Goal: Navigation & Orientation: Find specific page/section

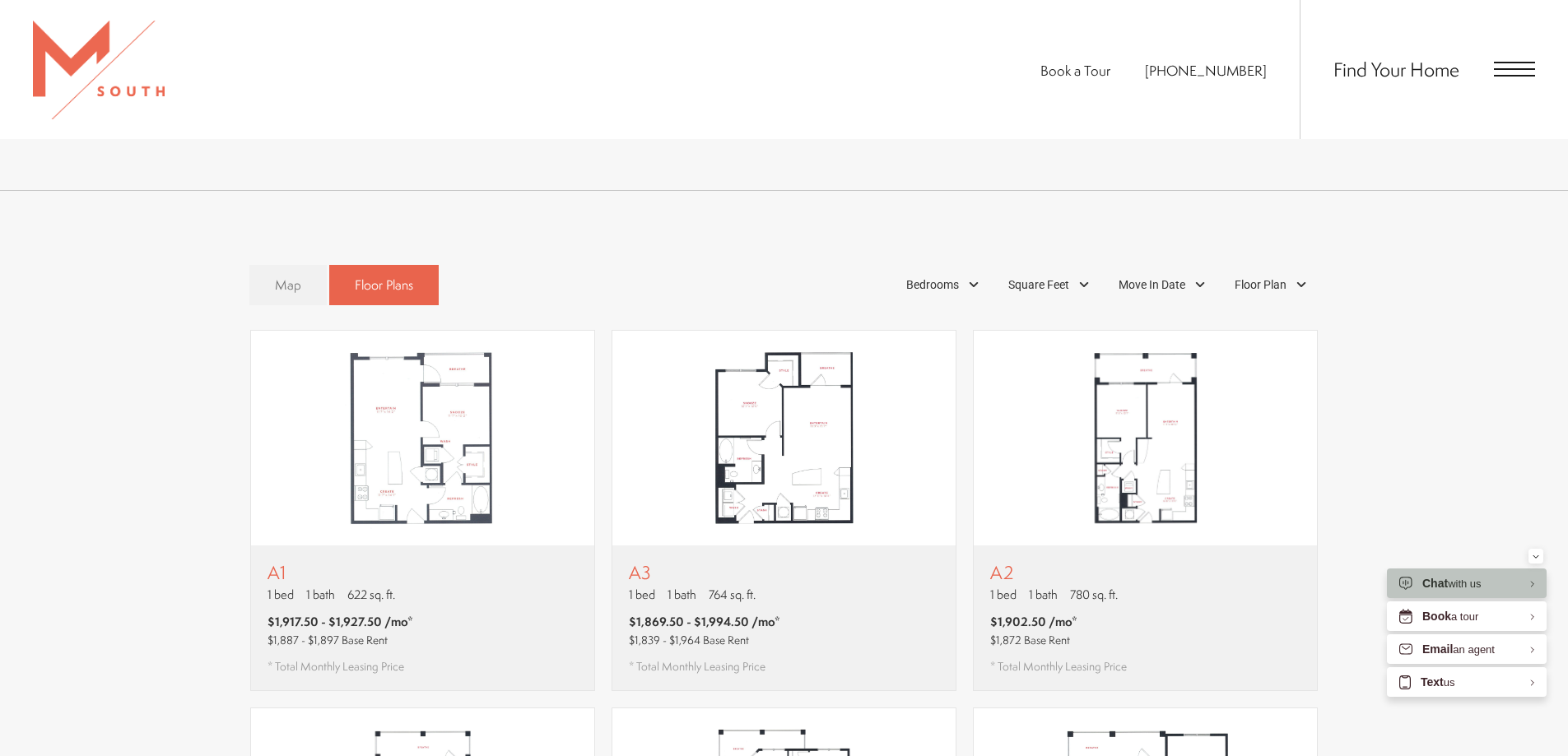
click at [314, 265] on link "Map" at bounding box center [288, 285] width 77 height 40
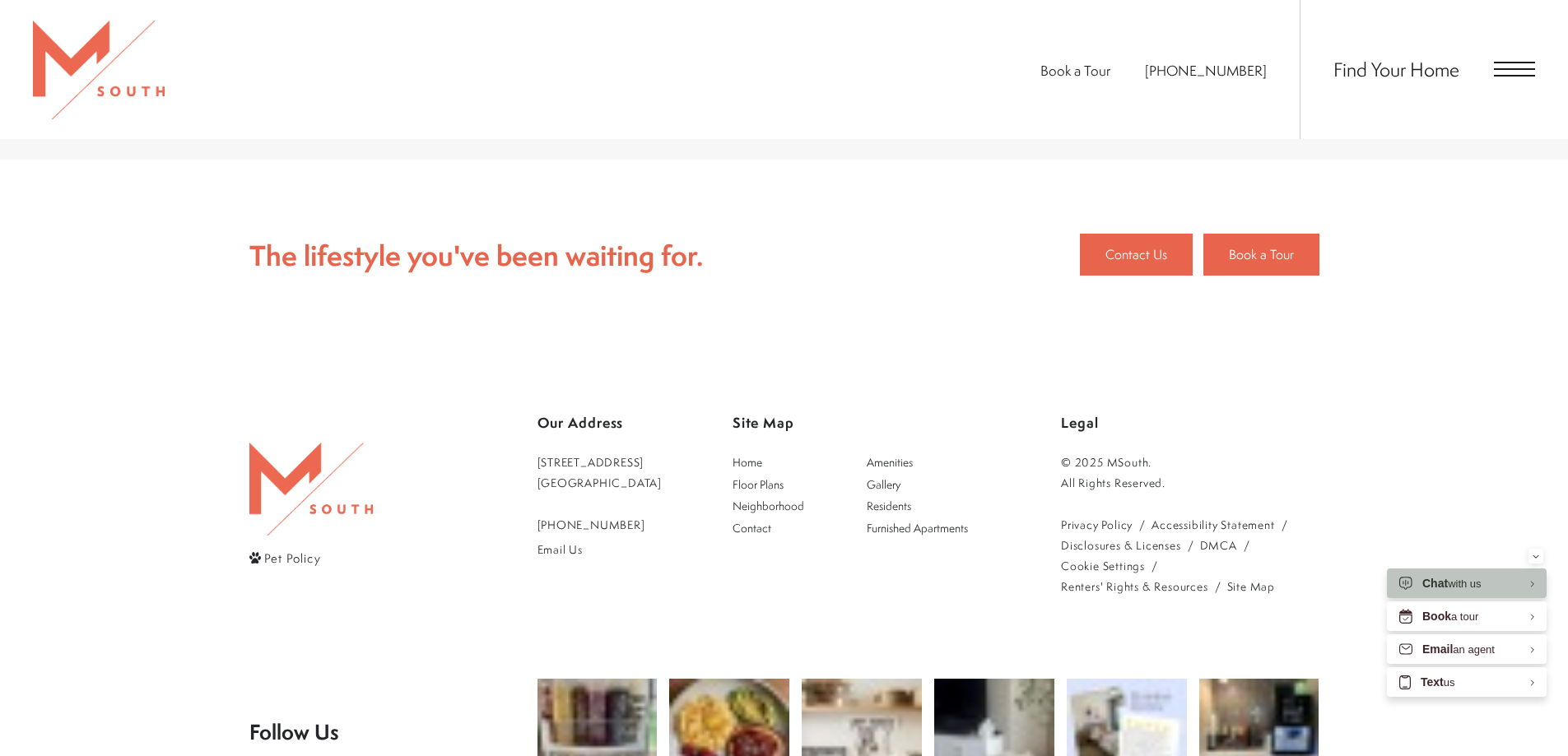
scroll to position [3862, 0]
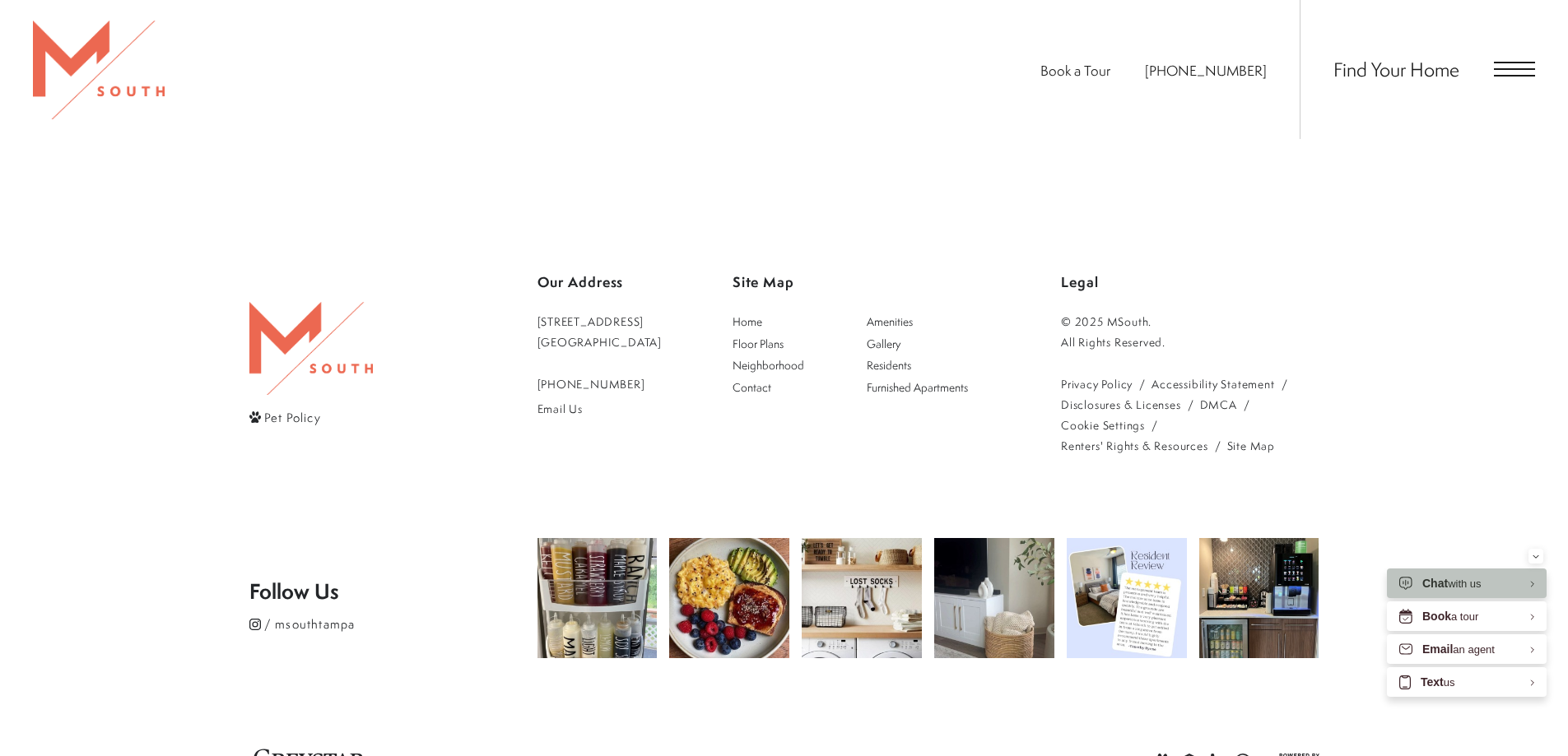
click at [1440, 72] on span "Find Your Home" at bounding box center [1395, 69] width 126 height 27
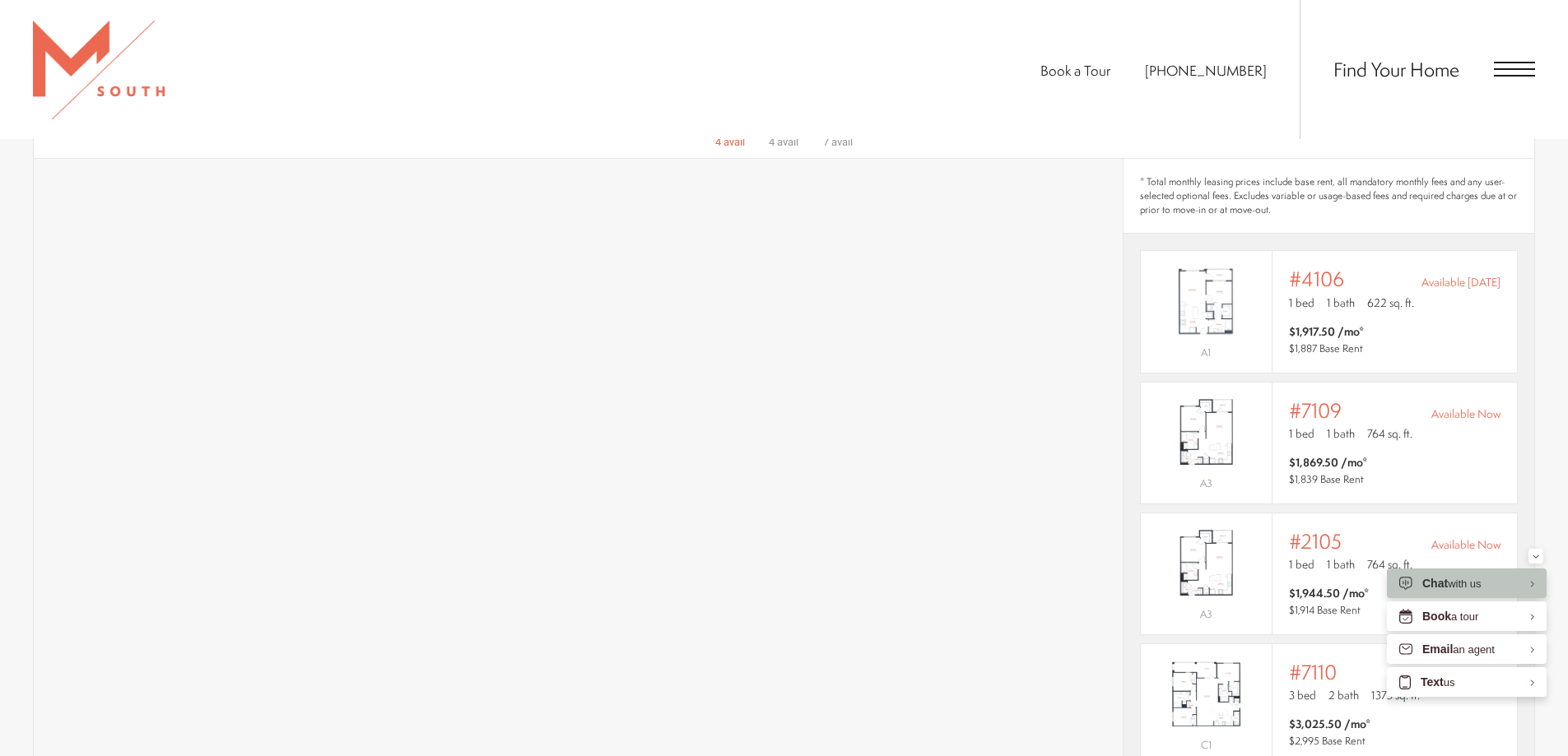
scroll to position [1065, 0]
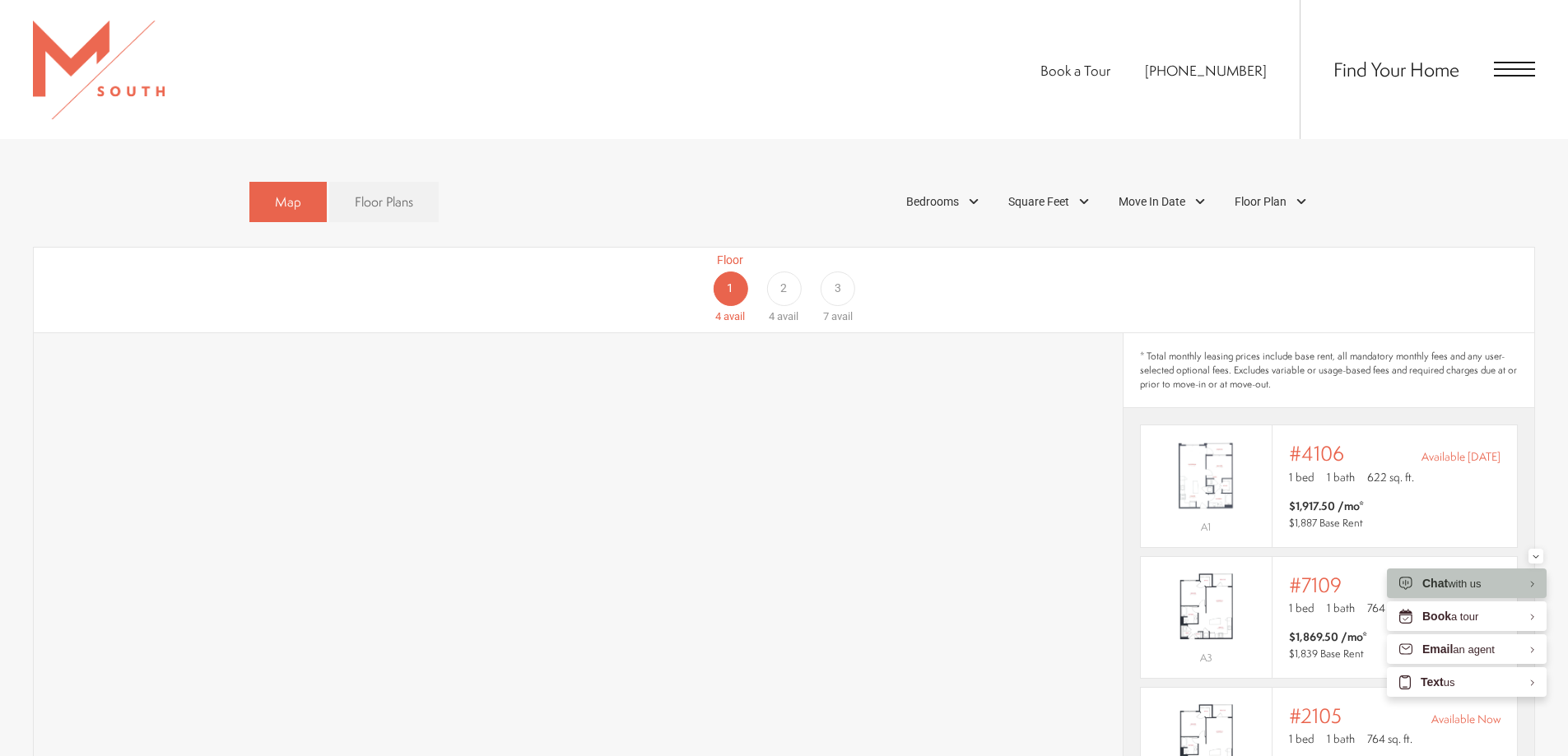
click at [832, 310] on span "avail" at bounding box center [842, 316] width 21 height 12
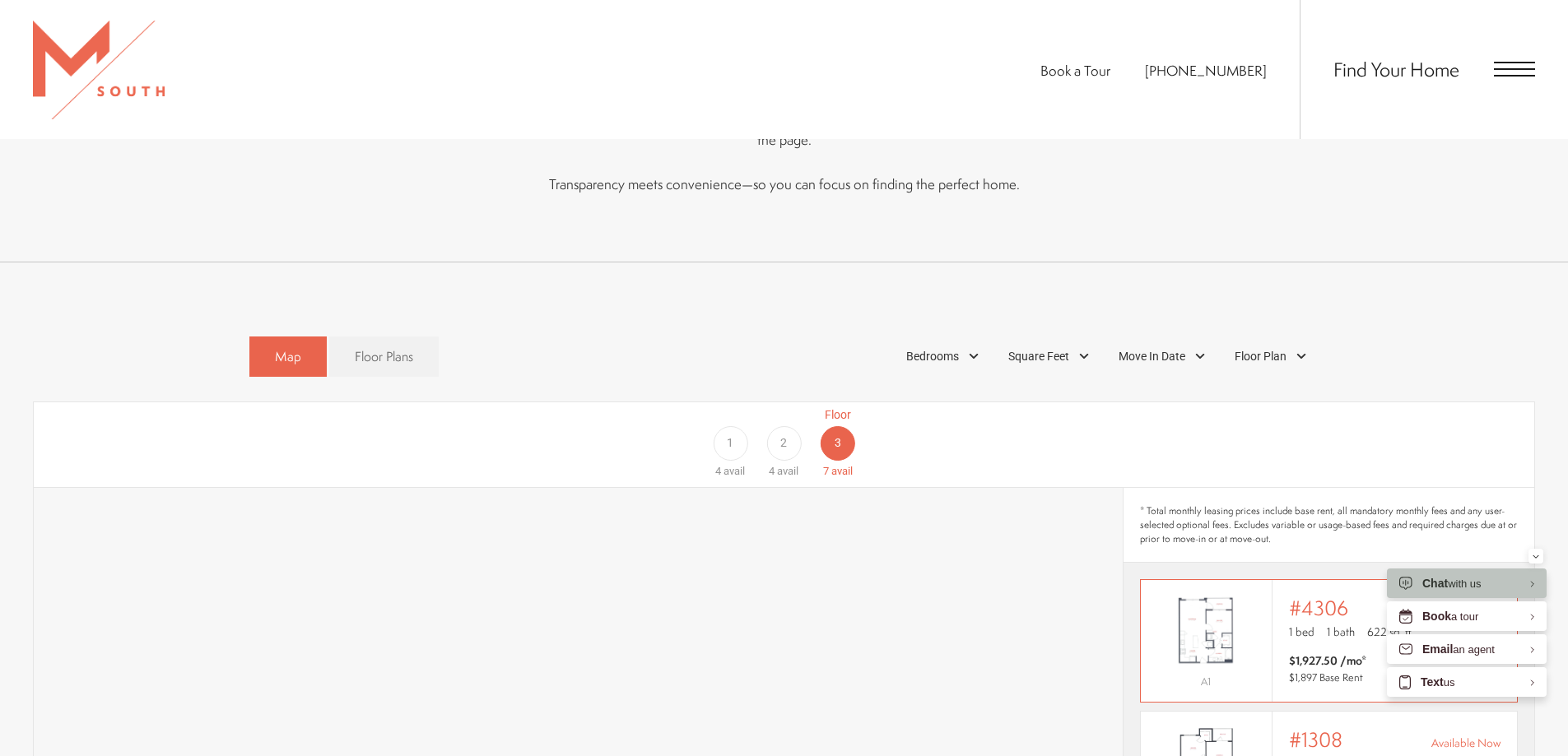
scroll to position [901, 0]
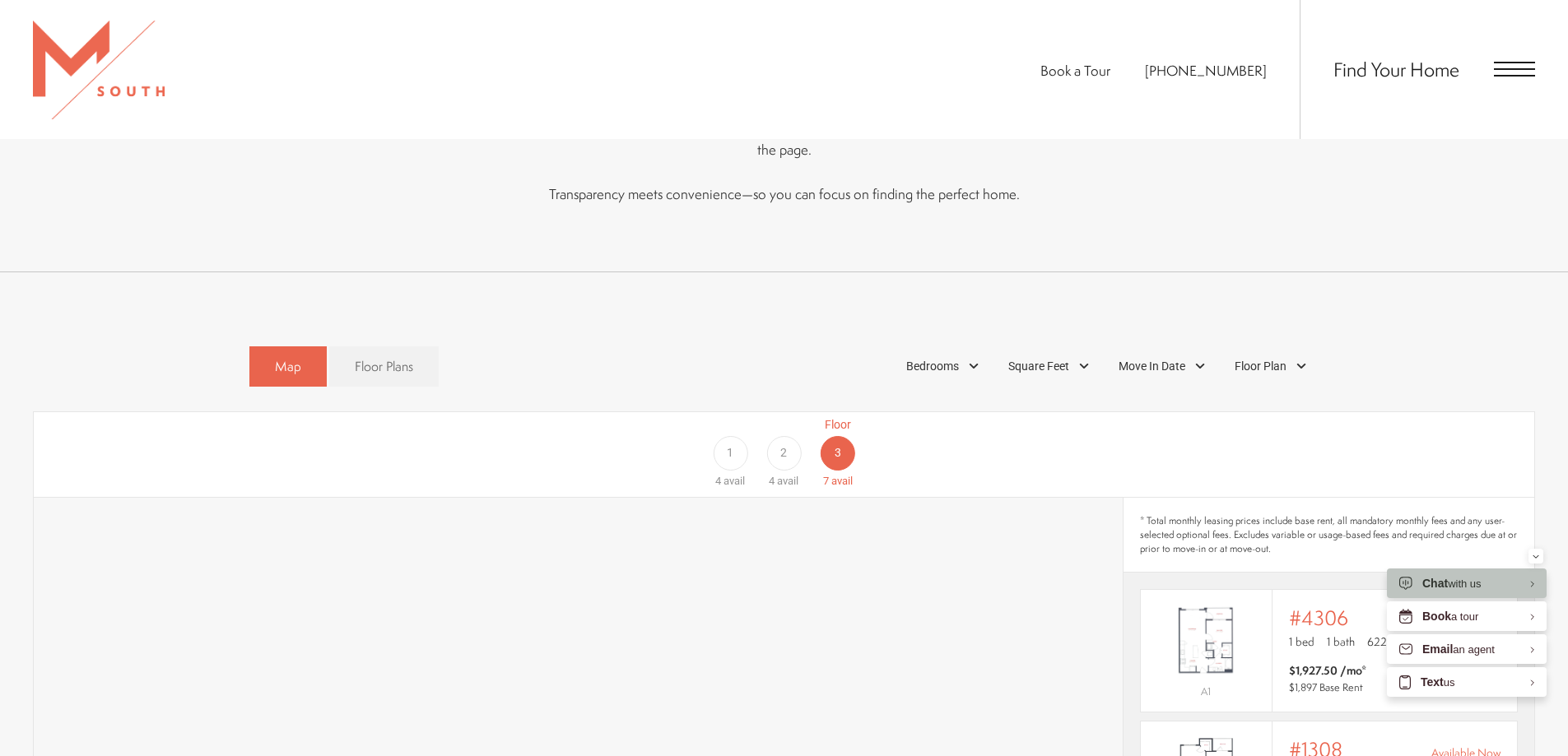
click at [741, 436] on div "1" at bounding box center [730, 453] width 35 height 35
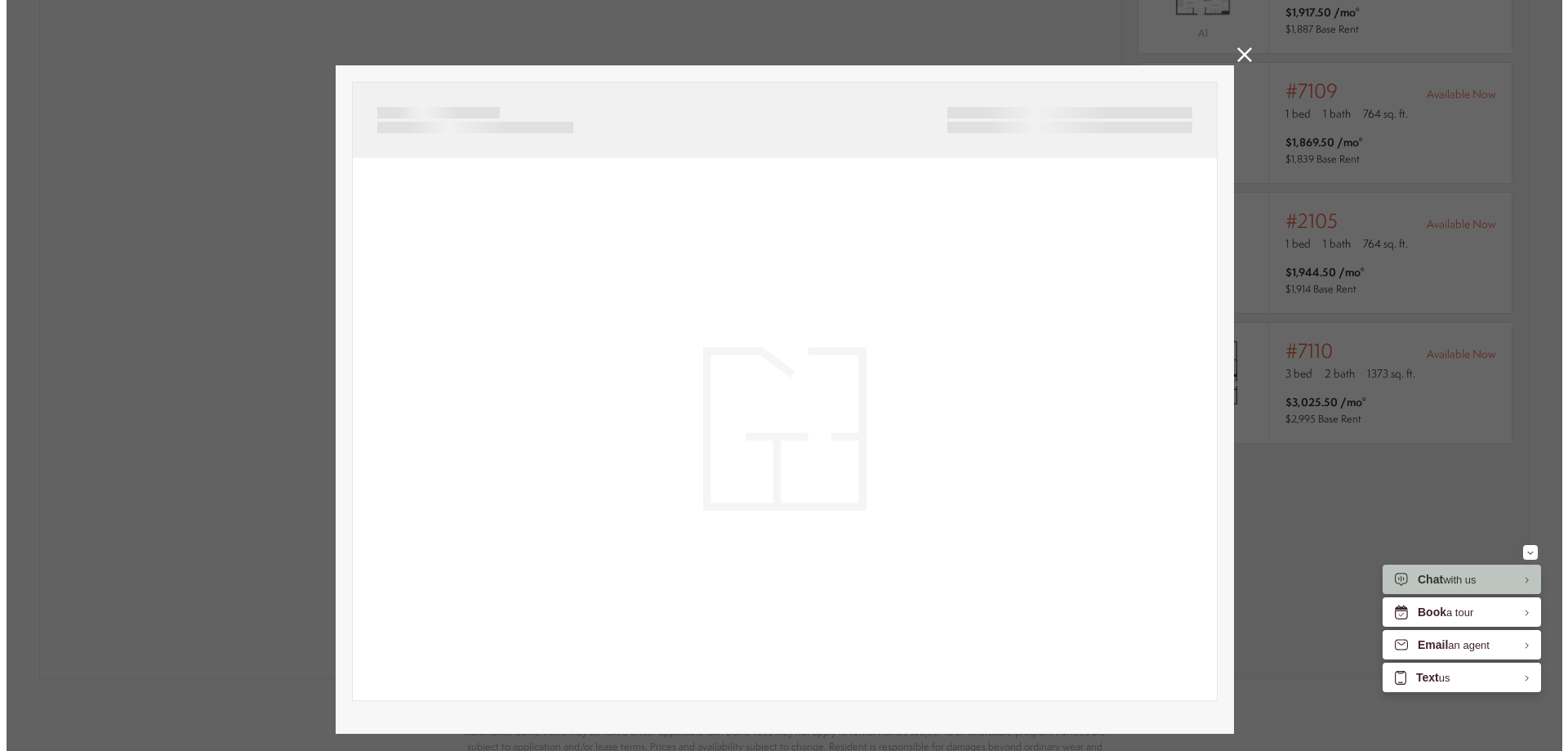
scroll to position [0, 0]
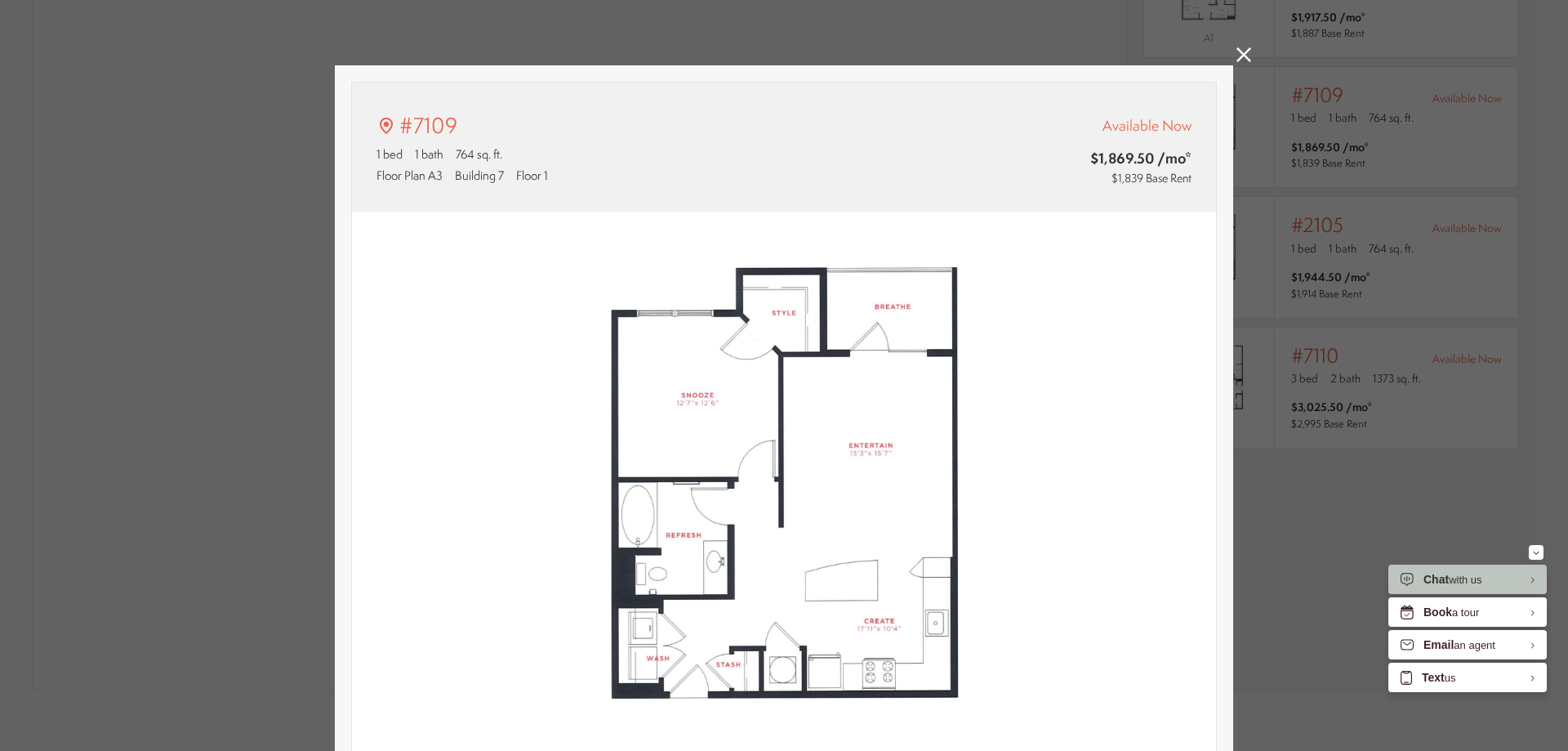
type input "**********"
click at [1236, 59] on icon at bounding box center [1244, 55] width 15 height 15
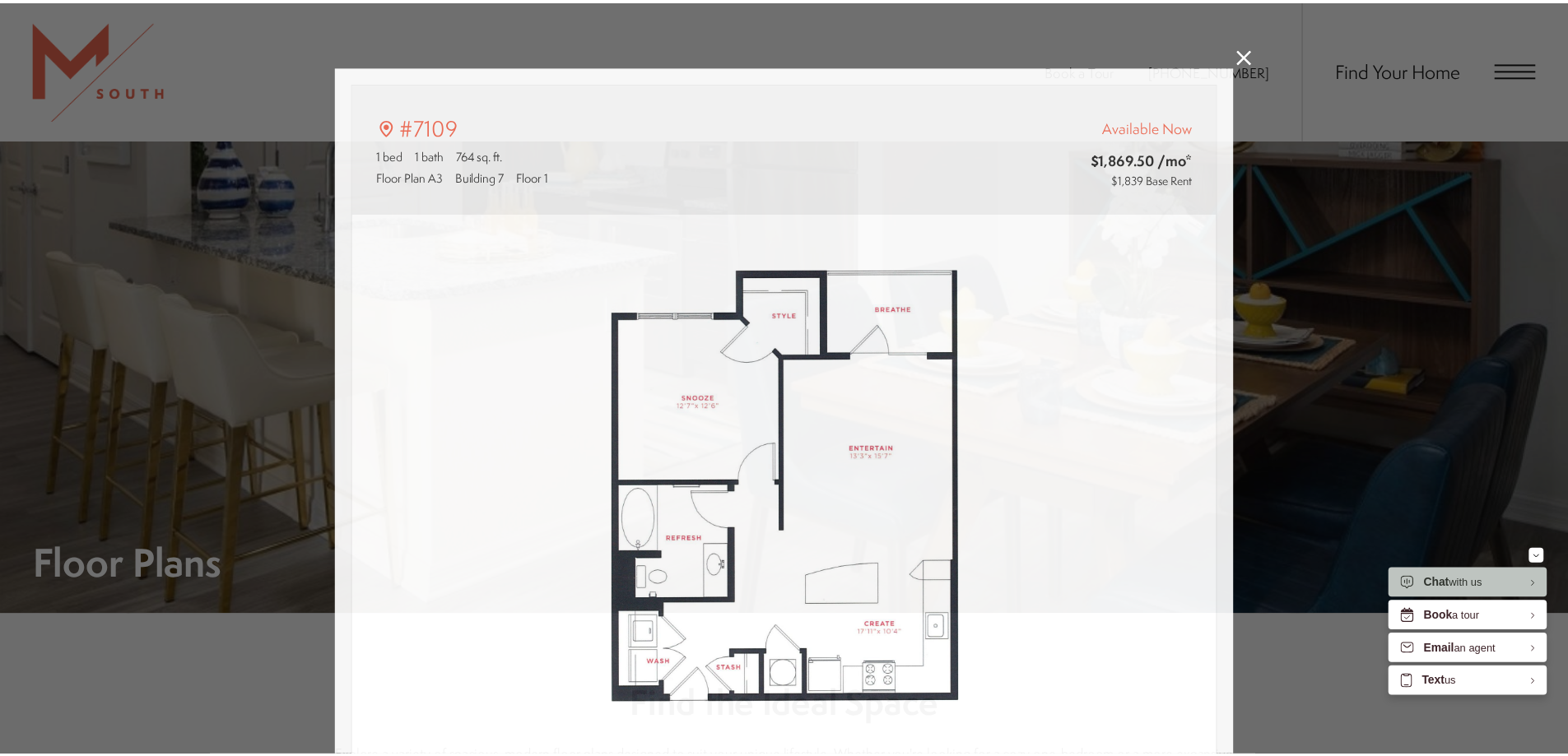
scroll to position [1559, 0]
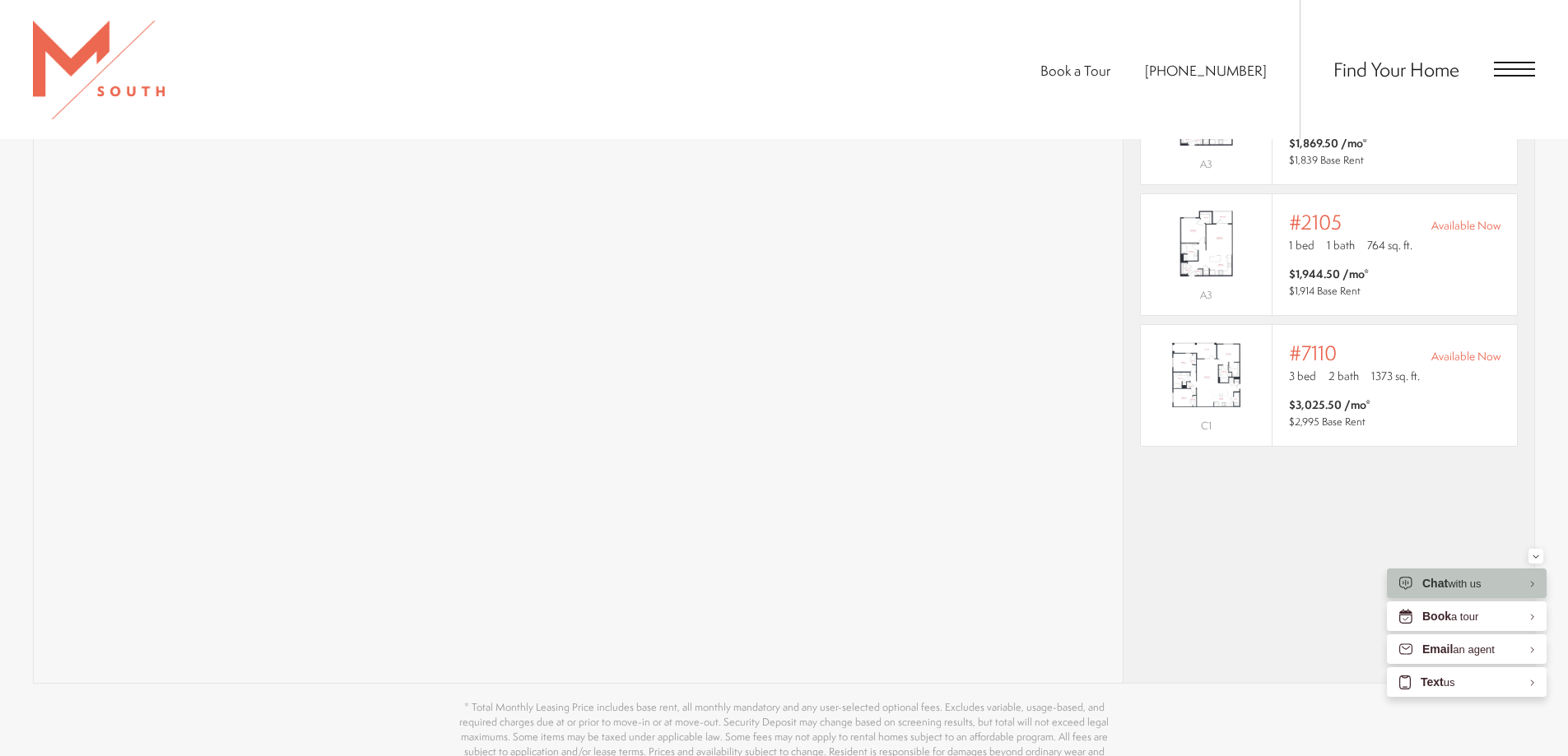
click at [1490, 75] on div "Find Your Home" at bounding box center [1417, 70] width 235 height 139
click at [1499, 71] on span "Open Menu" at bounding box center [1514, 69] width 41 height 15
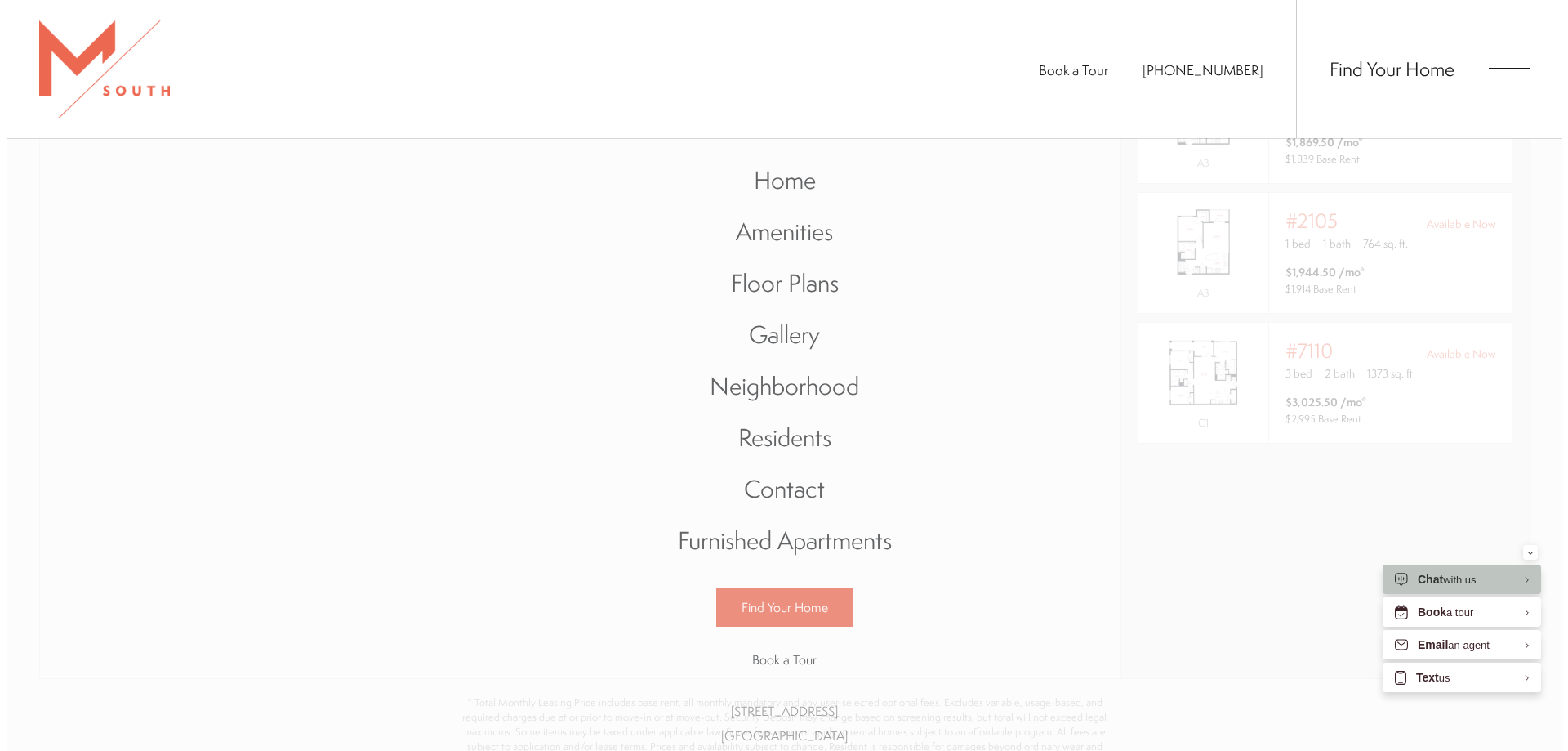
scroll to position [0, 0]
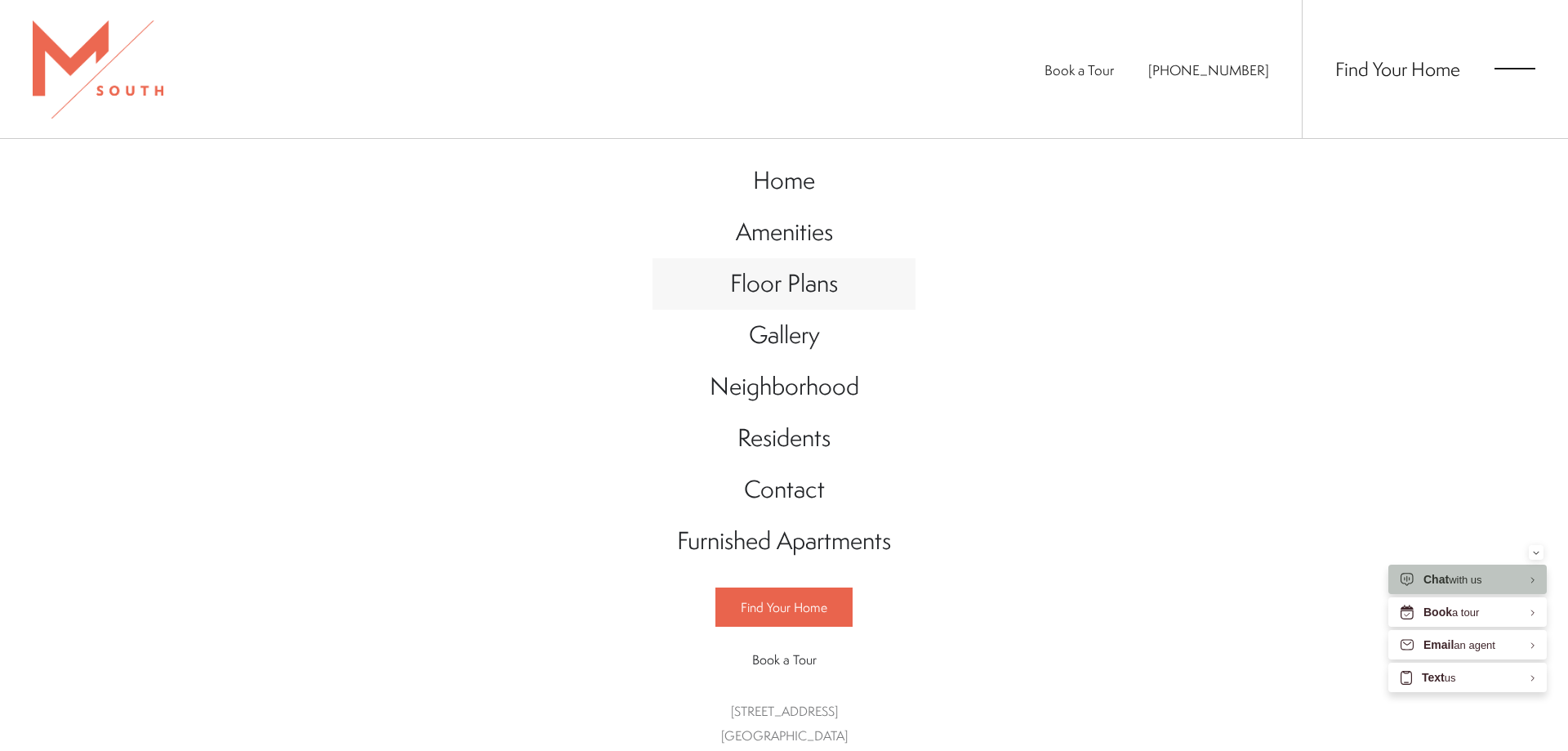
click at [813, 277] on span "Floor Plans" at bounding box center [784, 283] width 108 height 34
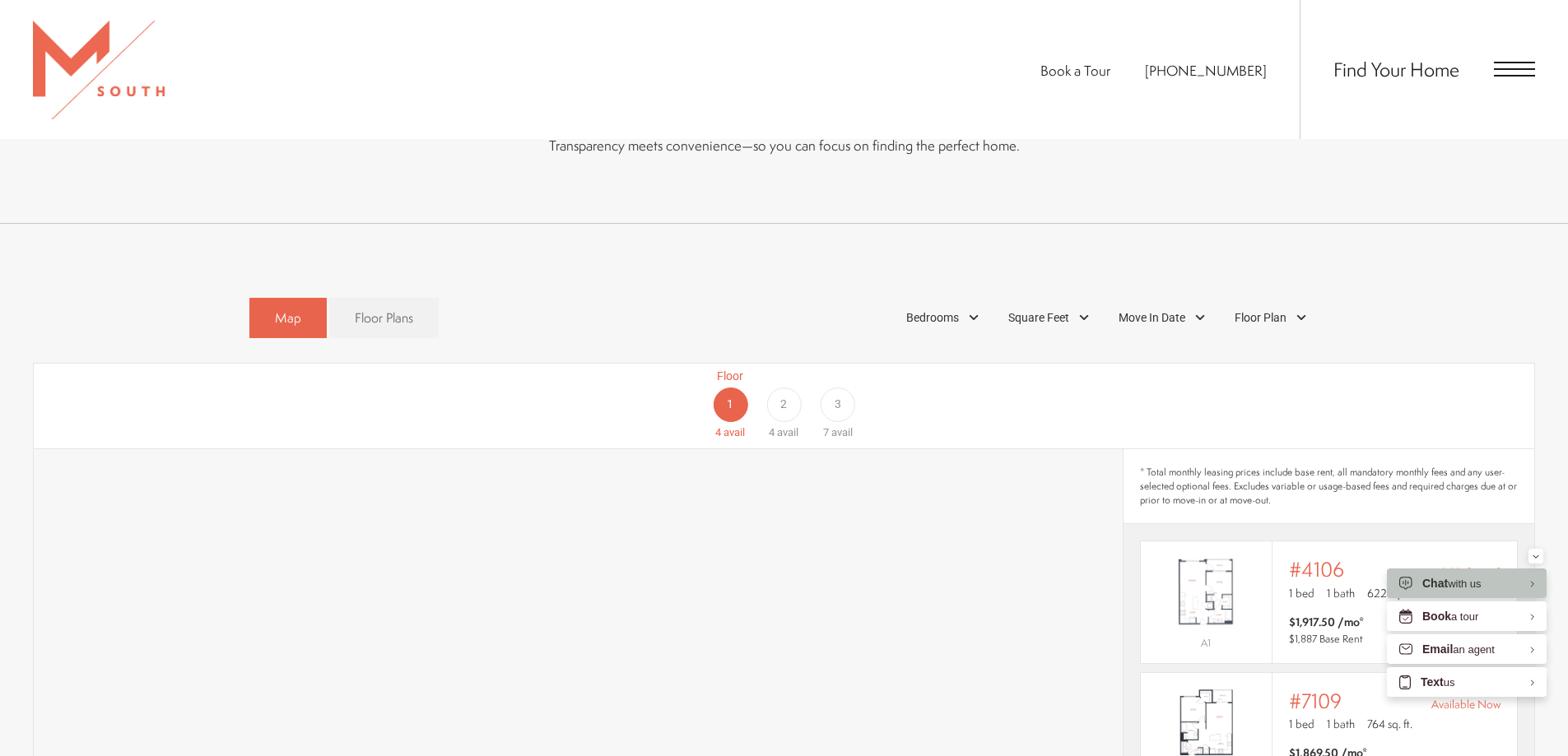
scroll to position [823, 0]
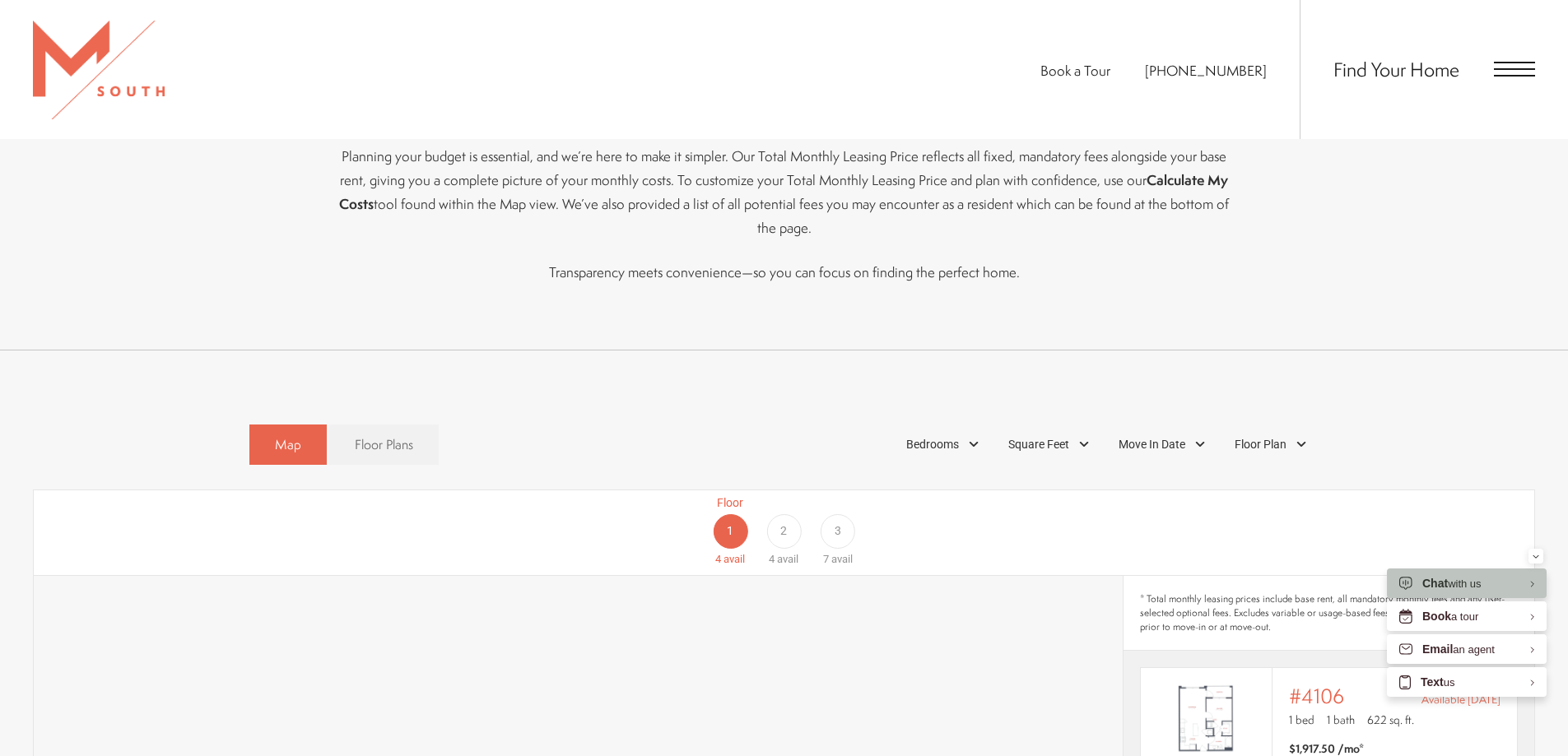
click at [1488, 85] on div "Find Your Home" at bounding box center [1417, 70] width 235 height 139
click at [1499, 78] on div "Find Your Home" at bounding box center [1417, 70] width 235 height 139
click at [1509, 64] on span "Open Menu" at bounding box center [1514, 69] width 41 height 15
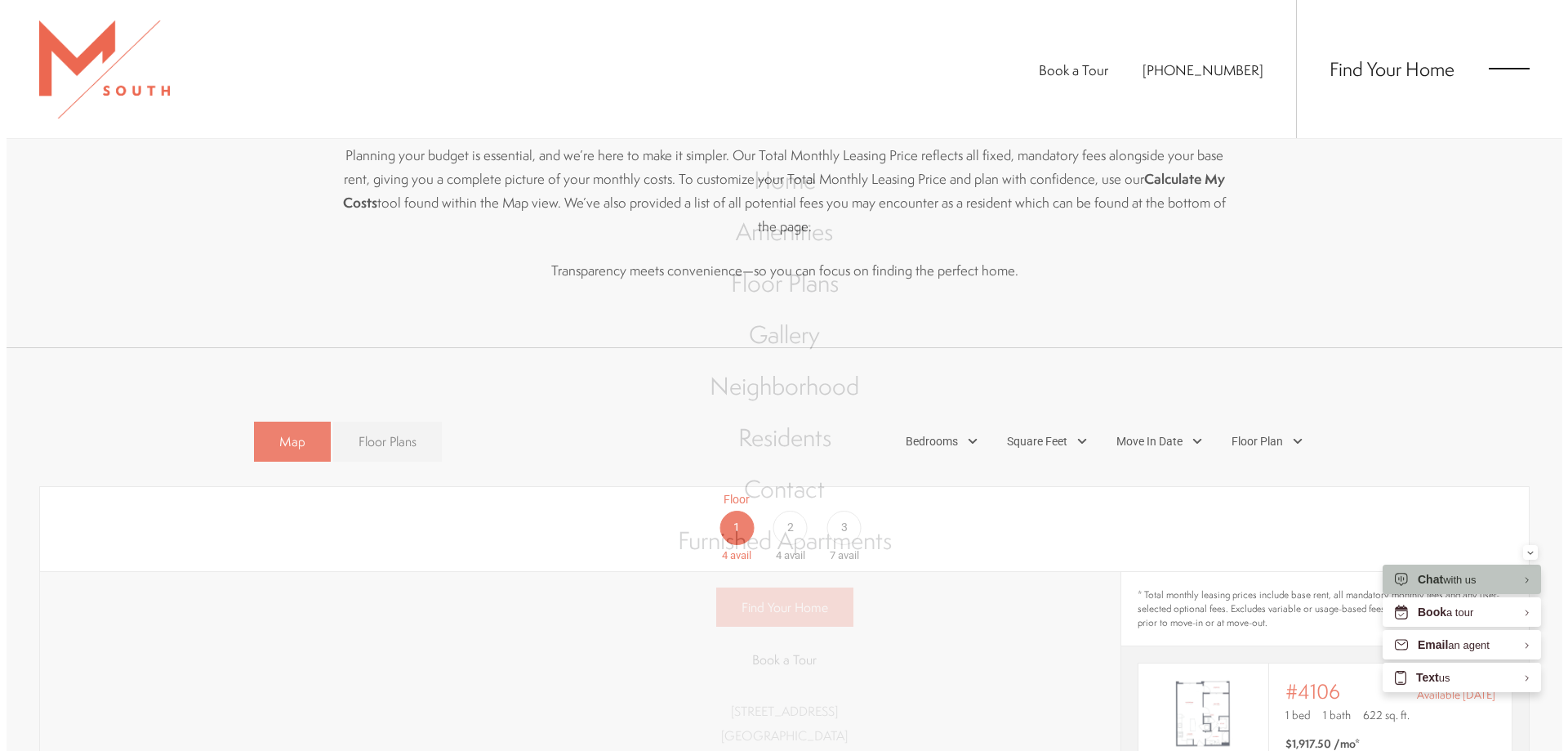
scroll to position [0, 0]
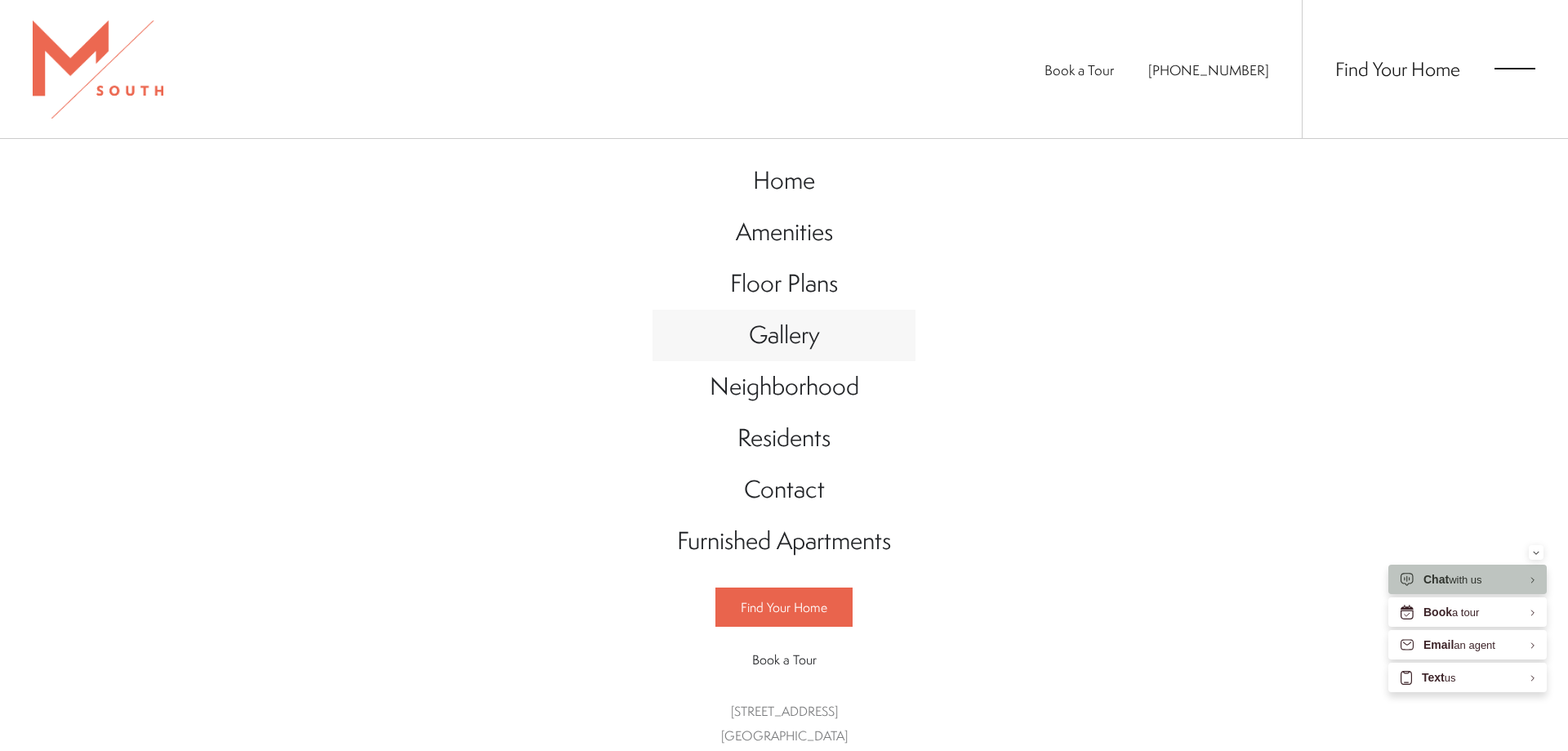
click at [751, 333] on span "Gallery" at bounding box center [784, 334] width 71 height 34
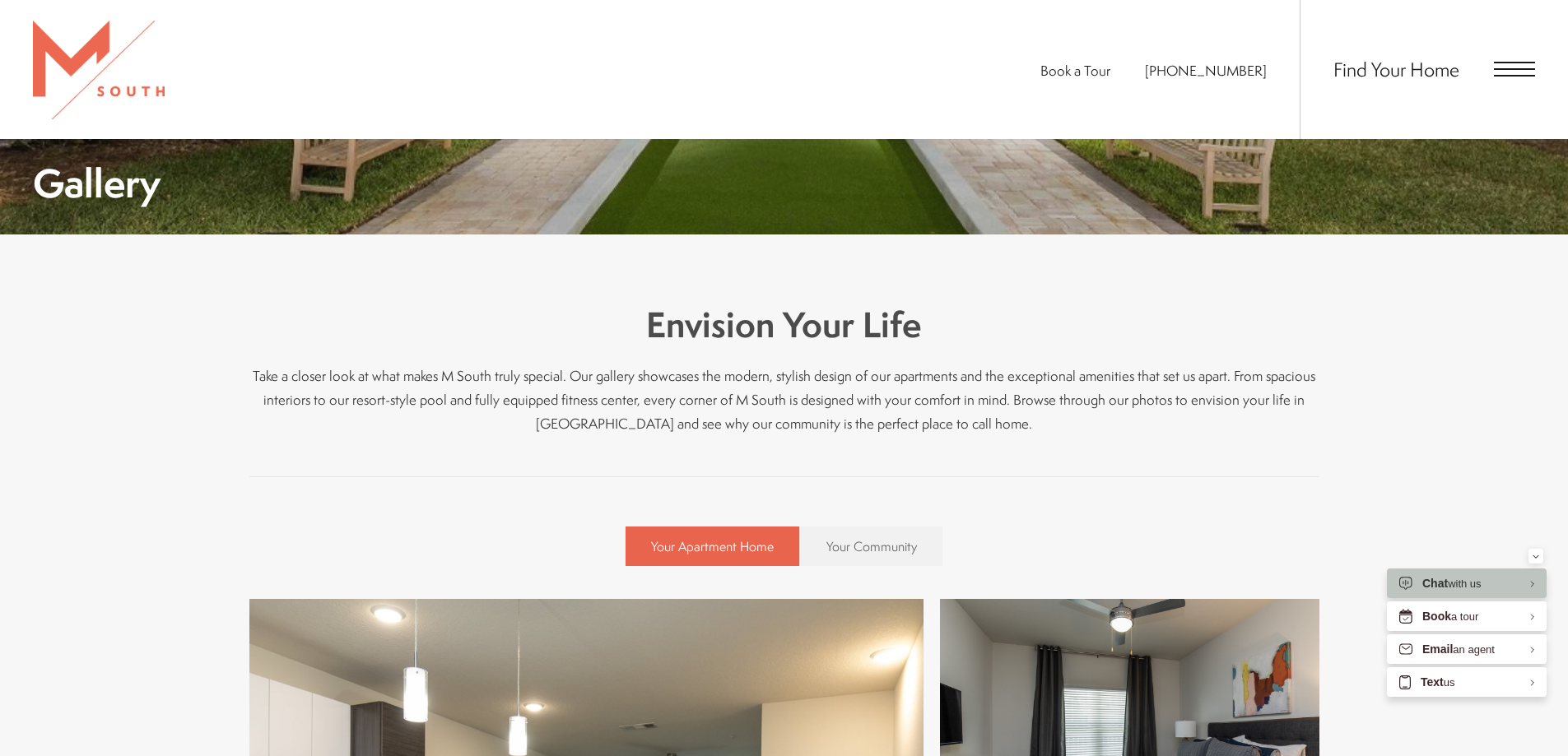
scroll to position [658, 0]
